Goal: Task Accomplishment & Management: Manage account settings

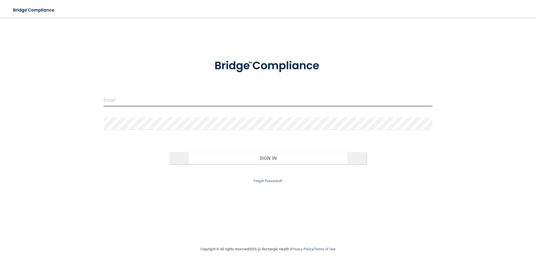
type input "[EMAIL_ADDRESS][DOMAIN_NAME]"
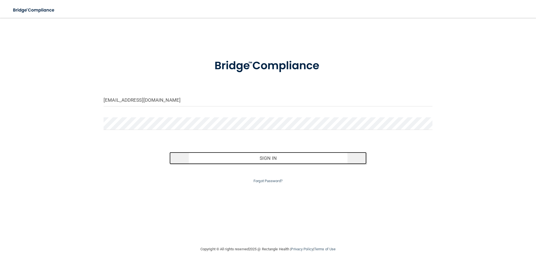
click at [282, 160] on button "Sign In" at bounding box center [269, 158] width 198 height 12
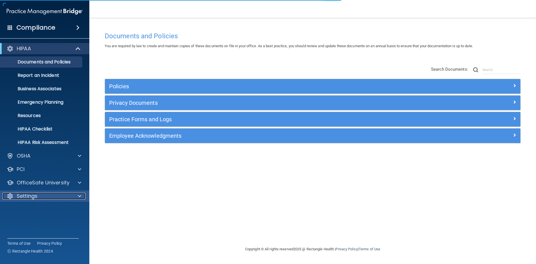
click at [77, 196] on div at bounding box center [79, 196] width 14 height 7
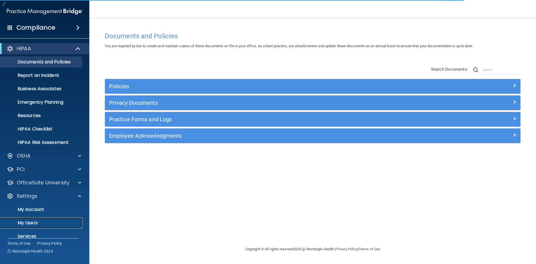
click at [44, 221] on p "My Users" at bounding box center [42, 223] width 76 height 6
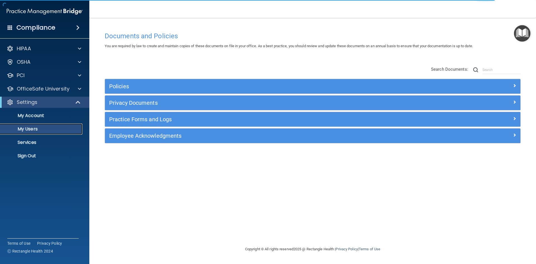
select select "20"
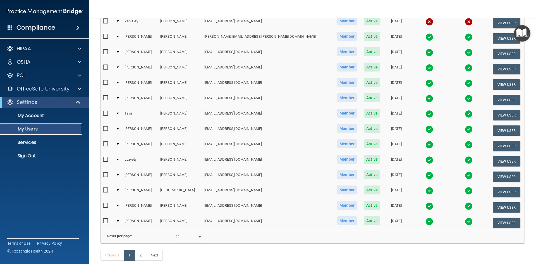
scroll to position [196, 0]
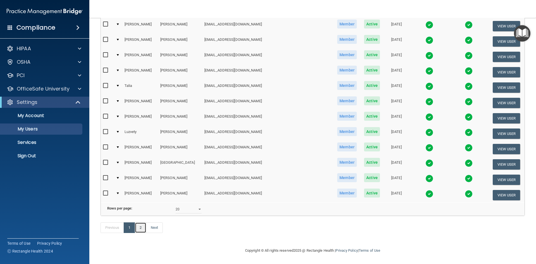
click at [143, 231] on link "2" at bounding box center [140, 227] width 11 height 11
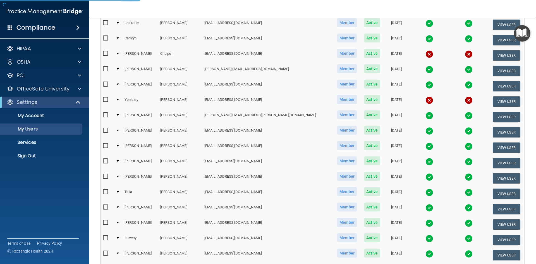
select select "20"
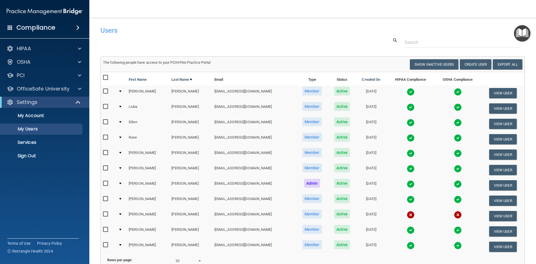
click at [407, 215] on img at bounding box center [411, 215] width 8 height 8
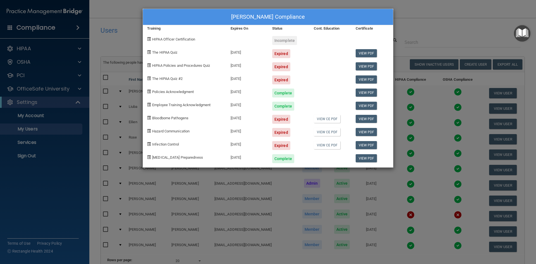
click at [415, 25] on div "[PERSON_NAME] Compliance Training Expires On Status Cont. Education Certificate…" at bounding box center [268, 132] width 536 height 264
